Goal: Task Accomplishment & Management: Use online tool/utility

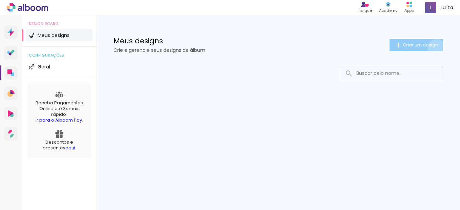
click at [436, 47] on span "Criar um design" at bounding box center [420, 45] width 35 height 4
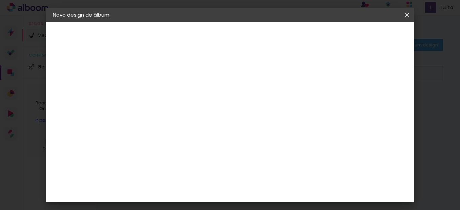
click at [164, 90] on input at bounding box center [164, 91] width 0 height 10
type input "Athos e Luíza"
type paper-input "Athos e Luíza"
click at [0, 0] on slot "Avançar" at bounding box center [0, 0] width 0 height 0
click at [290, 37] on div "Voltar Avançar" at bounding box center [256, 36] width 67 height 12
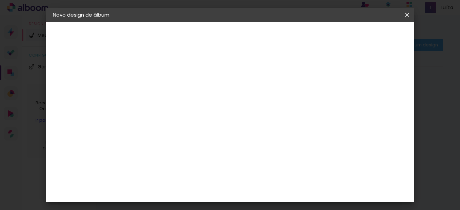
click at [208, 128] on input at bounding box center [181, 129] width 68 height 8
click at [95, 86] on iron-pages "Fornecedor Escolhendo fornecedor..." at bounding box center [90, 84] width 74 height 14
click at [75, 100] on iron-pages "Modelo Escolhendo modelo... Tamanho livre" at bounding box center [90, 99] width 74 height 14
click at [0, 0] on slot "Tamanho Livre" at bounding box center [0, 0] width 0 height 0
click at [0, 0] on slot "Avançar" at bounding box center [0, 0] width 0 height 0
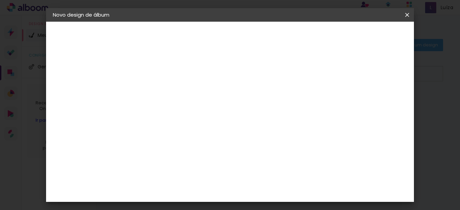
scroll to position [64, 0]
click at [257, 174] on paper-input-container "60 cm" at bounding box center [271, 182] width 30 height 17
click at [151, 112] on div "cm" at bounding box center [155, 110] width 8 height 10
type input "3"
type input "24"
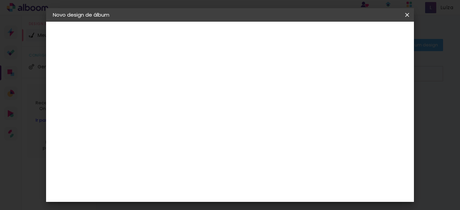
type paper-input "24"
click at [279, 76] on div "30 cm cm cm mm A maioria das encadernadoras sugere 5mm de sangria." at bounding box center [258, 49] width 248 height 54
click at [365, 35] on span "Iniciar design" at bounding box center [349, 36] width 31 height 5
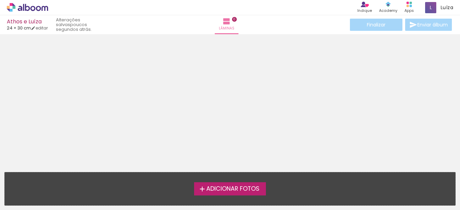
click at [236, 186] on span "Adicionar Fotos" at bounding box center [232, 189] width 53 height 6
click at [0, 0] on input "file" at bounding box center [0, 0] width 0 height 0
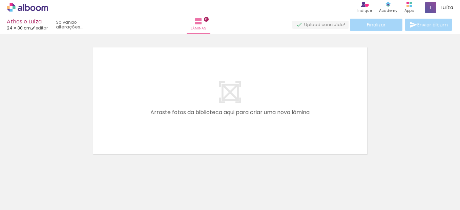
scroll to position [9, 0]
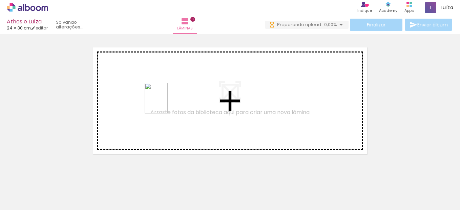
drag, startPoint x: 63, startPoint y: 197, endPoint x: 167, endPoint y: 100, distance: 142.1
click at [167, 100] on quentale-workspace at bounding box center [230, 105] width 460 height 210
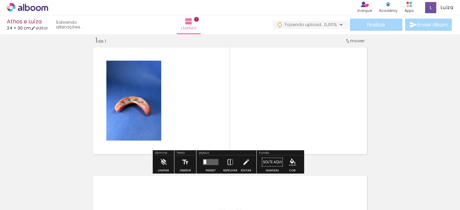
scroll to position [0, 0]
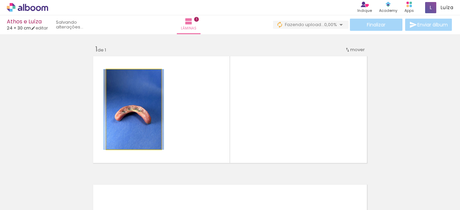
click at [134, 116] on quentale-photo at bounding box center [133, 109] width 55 height 80
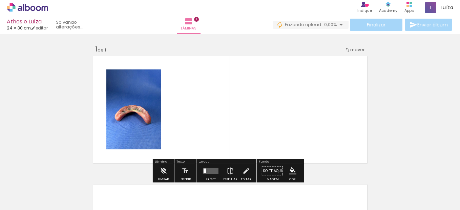
scroll to position [34, 0]
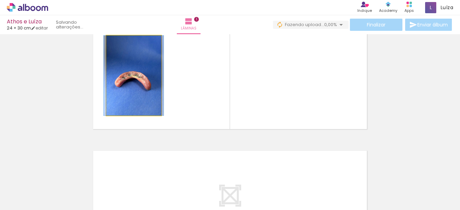
click at [144, 87] on quentale-photo at bounding box center [133, 76] width 55 height 80
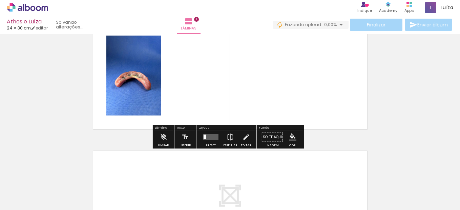
click at [218, 138] on div at bounding box center [211, 137] width 18 height 14
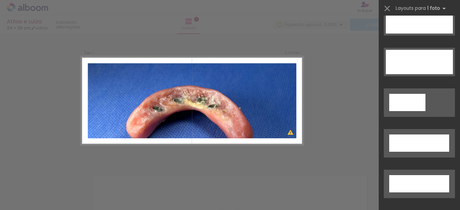
scroll to position [2203, 0]
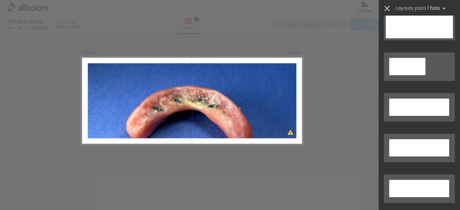
click at [387, 5] on iron-icon at bounding box center [386, 8] width 9 height 9
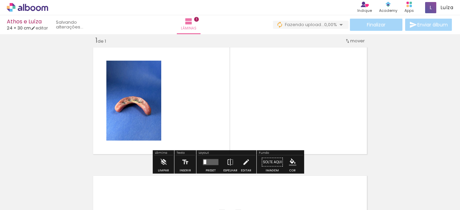
scroll to position [43, 0]
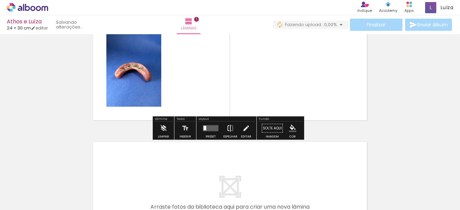
click at [229, 128] on iron-icon at bounding box center [230, 129] width 7 height 14
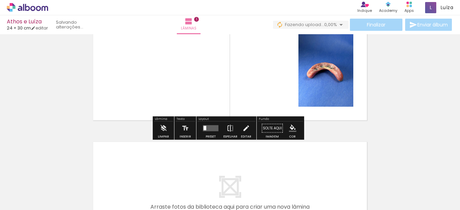
click at [229, 128] on iron-icon at bounding box center [230, 129] width 7 height 14
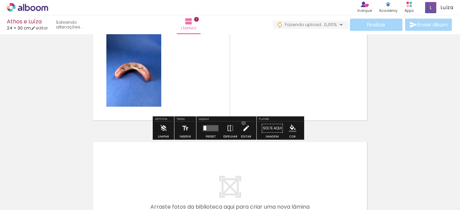
click at [242, 123] on iron-icon at bounding box center [245, 129] width 7 height 14
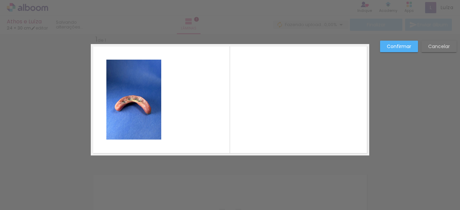
scroll to position [9, 0]
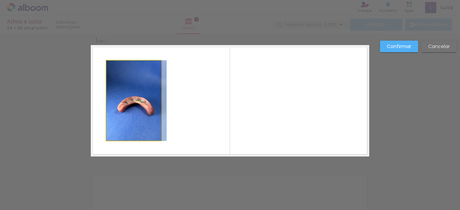
drag, startPoint x: 132, startPoint y: 114, endPoint x: 153, endPoint y: 113, distance: 20.7
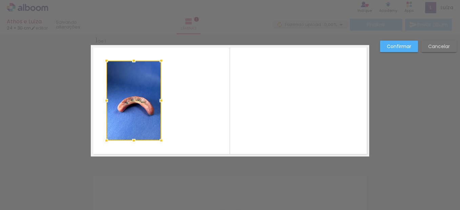
drag, startPoint x: 153, startPoint y: 113, endPoint x: 143, endPoint y: 111, distance: 10.5
click at [143, 111] on div at bounding box center [133, 101] width 55 height 80
click at [196, 126] on quentale-layouter at bounding box center [230, 100] width 278 height 111
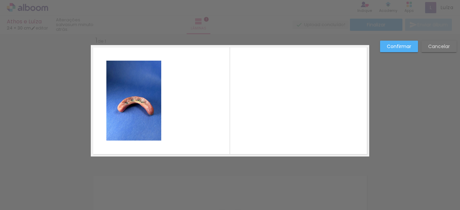
click at [0, 0] on slot "Cancelar" at bounding box center [0, 0] width 0 height 0
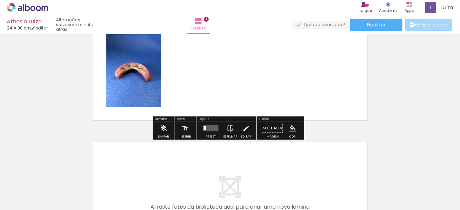
scroll to position [77, 0]
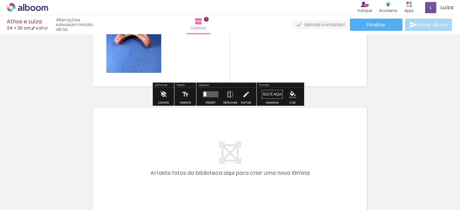
click at [162, 93] on iron-icon at bounding box center [163, 95] width 7 height 14
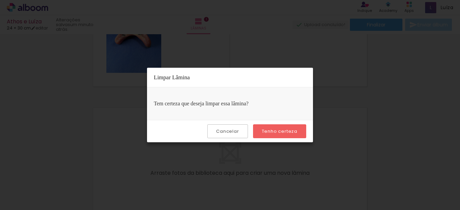
click at [0, 0] on slot "Cancelar" at bounding box center [0, 0] width 0 height 0
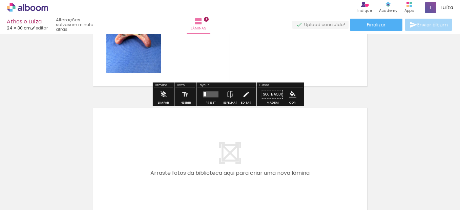
scroll to position [43, 0]
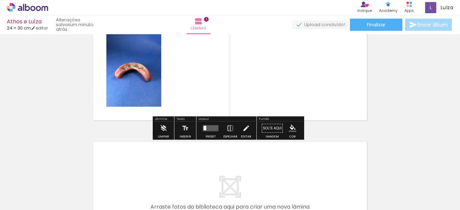
click at [269, 128] on paper-button "Solte aqui Imagem" at bounding box center [272, 130] width 24 height 17
click at [320, 88] on quentale-layouter at bounding box center [230, 66] width 278 height 111
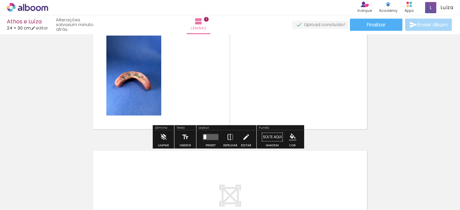
scroll to position [0, 0]
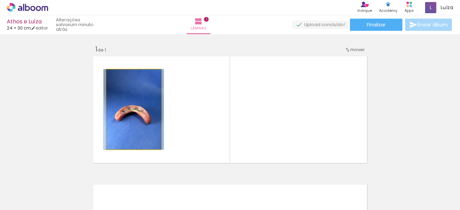
click at [147, 105] on quentale-photo at bounding box center [133, 109] width 55 height 80
drag, startPoint x: 119, startPoint y: 77, endPoint x: 102, endPoint y: 84, distance: 17.9
type paper-slider "100"
click at [106, 84] on quentale-photo at bounding box center [133, 109] width 55 height 80
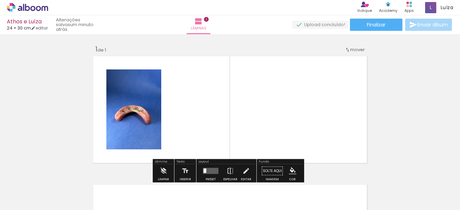
click at [0, 0] on slot "P&B" at bounding box center [0, 0] width 0 height 0
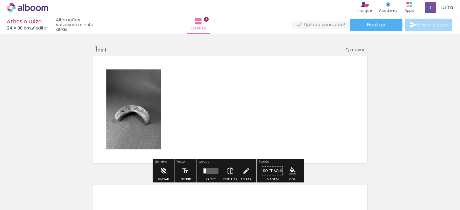
click at [0, 0] on slot "P&B" at bounding box center [0, 0] width 0 height 0
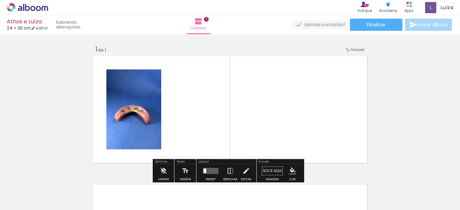
click at [125, 86] on div at bounding box center [128, 87] width 8 height 7
click at [125, 103] on paper-item at bounding box center [128, 103] width 12 height 5
click at [125, 113] on paper-item at bounding box center [128, 112] width 12 height 5
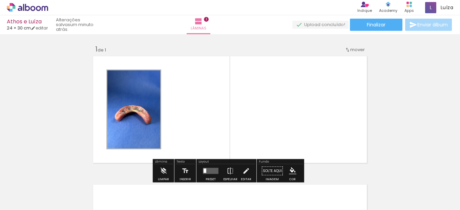
click at [125, 122] on paper-item at bounding box center [128, 122] width 12 height 5
click at [205, 112] on quentale-layouter at bounding box center [230, 109] width 278 height 111
click at [144, 111] on quentale-photo at bounding box center [133, 109] width 55 height 80
click at [57, 177] on paper-icon-button at bounding box center [53, 173] width 8 height 8
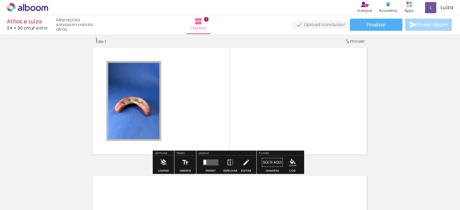
scroll to position [9, 0]
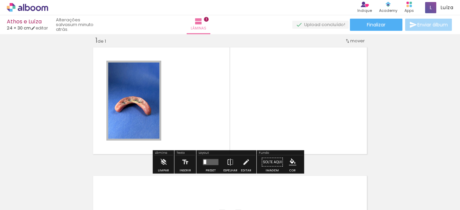
click at [162, 87] on quentale-layouter at bounding box center [230, 100] width 278 height 111
click at [155, 89] on quentale-photo at bounding box center [133, 101] width 55 height 80
click at [152, 91] on quentale-photo at bounding box center [133, 101] width 55 height 80
click at [165, 161] on iron-icon at bounding box center [163, 162] width 7 height 14
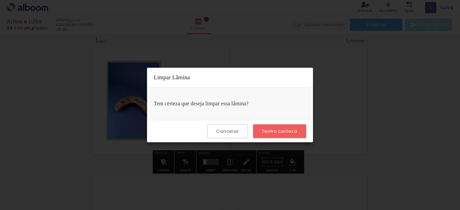
click at [0, 0] on slot "Tenho certeza" at bounding box center [0, 0] width 0 height 0
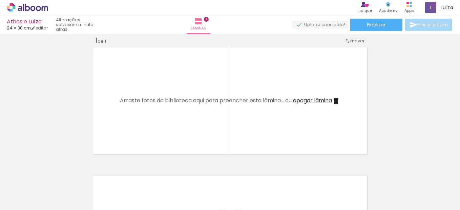
click at [57, 173] on iron-icon at bounding box center [52, 173] width 7 height 7
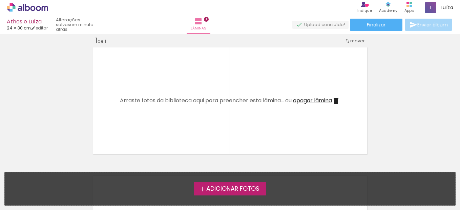
click at [400, 94] on div "Inserir lâmina 1 de 1" at bounding box center [230, 156] width 460 height 257
